Goal: Book appointment/travel/reservation

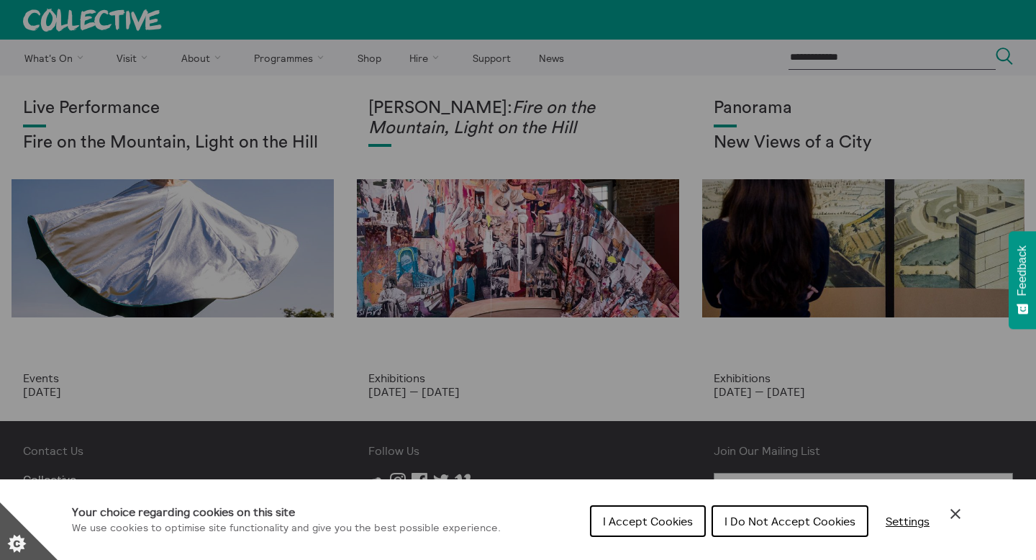
click at [645, 521] on span "I Accept Cookies" at bounding box center [648, 520] width 90 height 14
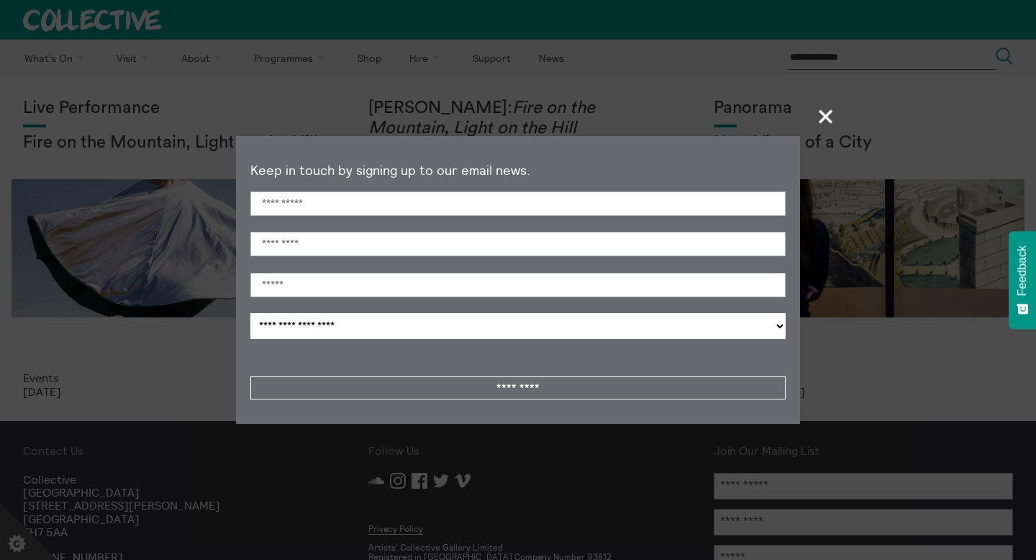
click at [825, 116] on span "+" at bounding box center [826, 116] width 42 height 42
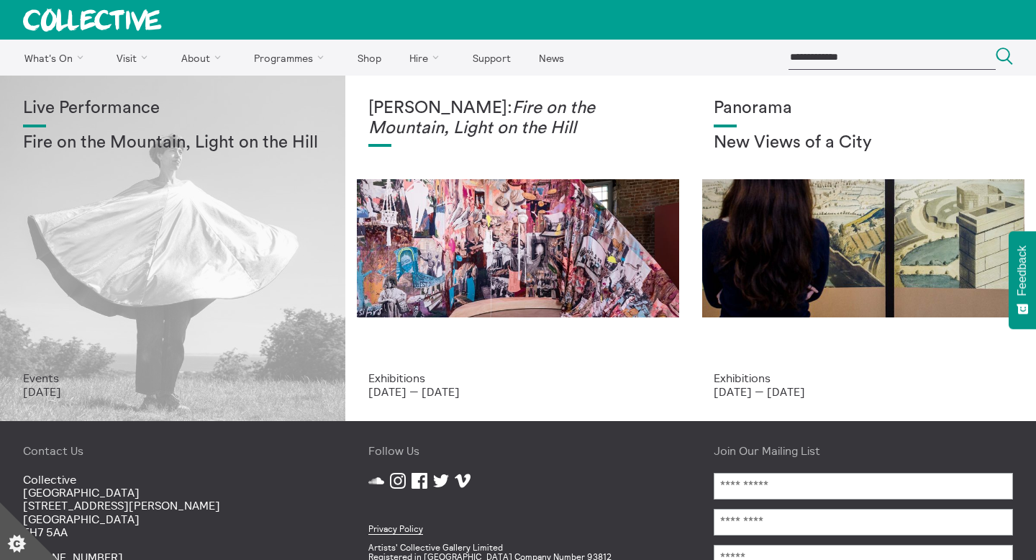
click at [110, 120] on div "Live Performance Fire on the Mountain, Light on the Hill" at bounding box center [172, 235] width 299 height 273
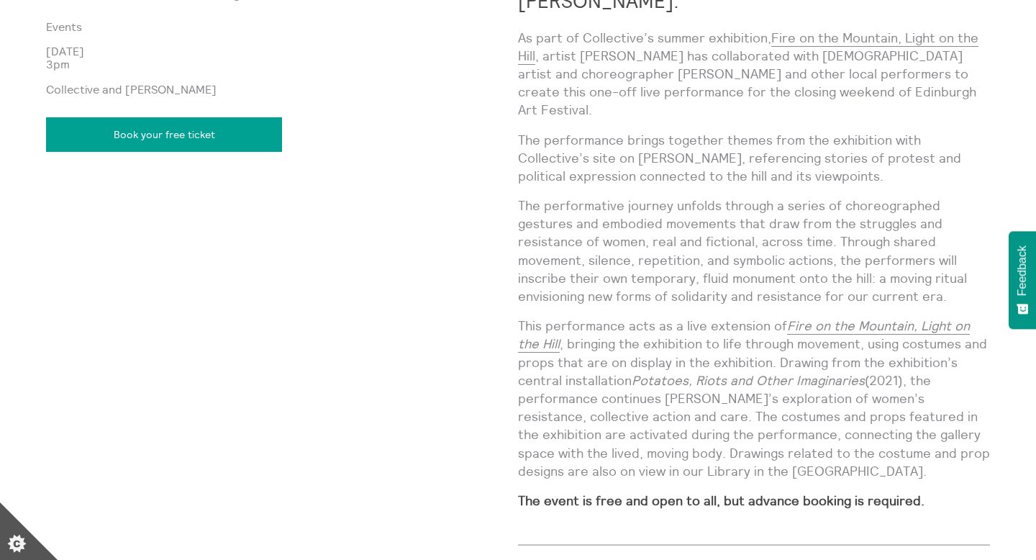
scroll to position [1282, 0]
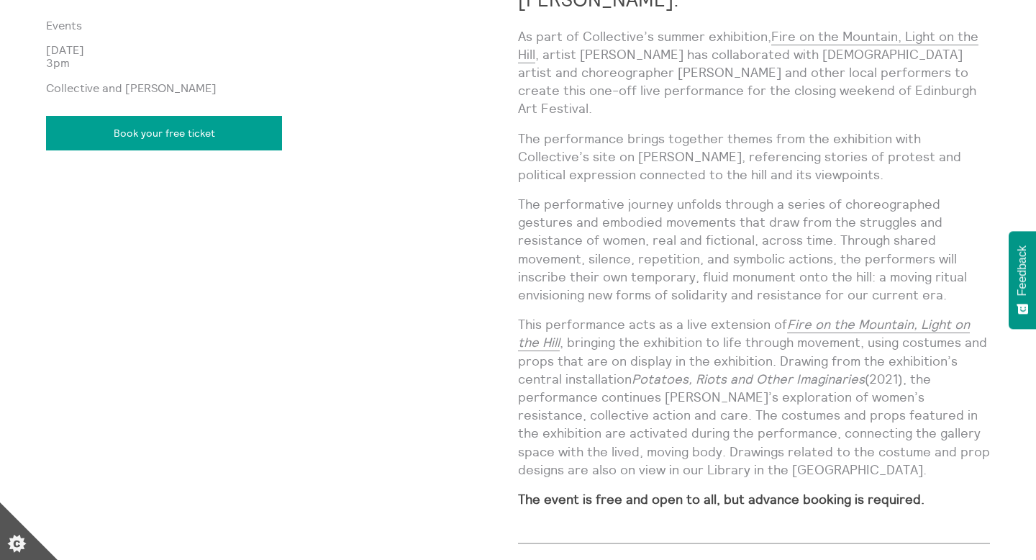
click at [191, 139] on link "Book your free ticket" at bounding box center [164, 133] width 236 height 35
